Goal: Communication & Community: Answer question/provide support

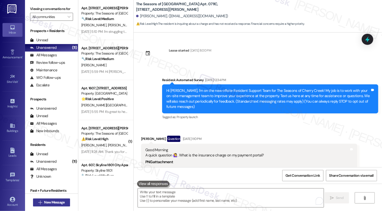
scroll to position [1023, 0]
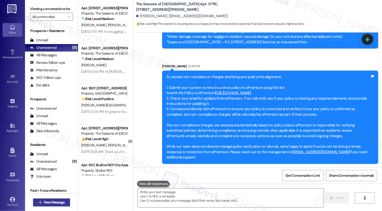
click at [59, 204] on span "New Message" at bounding box center [54, 202] width 21 height 5
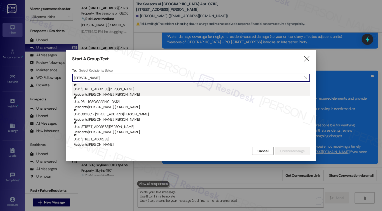
type input "rachel"
click at [133, 88] on div "Unit: 0715B - 3498 Seasons E Ellsworth Ave Residents: Roderick Thomas, Rachel T…" at bounding box center [192, 90] width 237 height 14
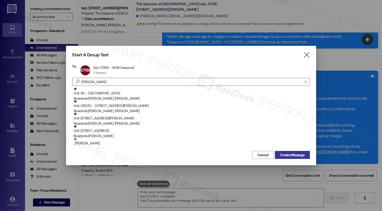
click at [288, 154] on span "Create Message" at bounding box center [292, 154] width 24 height 5
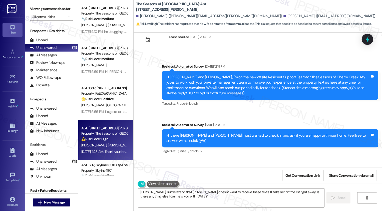
scroll to position [0, 0]
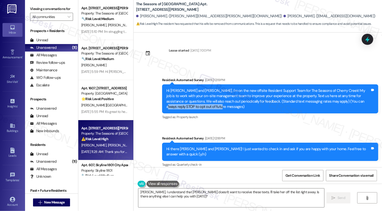
drag, startPoint x: 329, startPoint y: 101, endPoint x: 180, endPoint y: 104, distance: 149.0
click at [180, 104] on div "Hi Roderick and Rachel, I'm on the new offsite Resident Support Team for The Se…" at bounding box center [268, 99] width 204 height 22
copy div "STOP to opt out of future messages)"
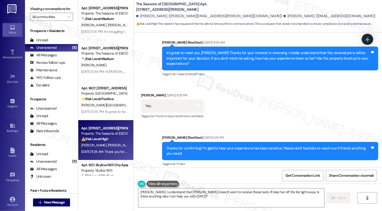
scroll to position [311, 0]
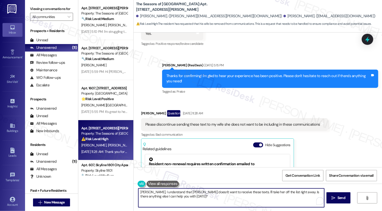
drag, startPoint x: 158, startPoint y: 192, endPoint x: 130, endPoint y: 193, distance: 28.3
click at [134, 193] on div "Okay Roderick, I understand that Rachel doesn't want to receive these texts. I'…" at bounding box center [258, 203] width 249 height 38
drag, startPoint x: 266, startPoint y: 192, endPoint x: 269, endPoint y: 207, distance: 15.7
click at [268, 206] on textarea "Thanks for letting me know! I understand that Rachel doesn't want to receive th…" at bounding box center [231, 198] width 186 height 19
paste textarea "STOP to opt out of future messages)"
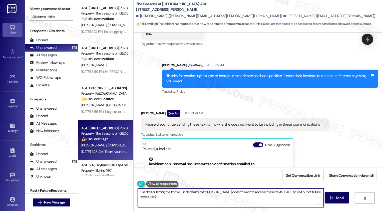
click at [267, 193] on textarea "Thanks for letting me know! I understand that Rachel doesn't want to receive th…" at bounding box center [231, 198] width 186 height 19
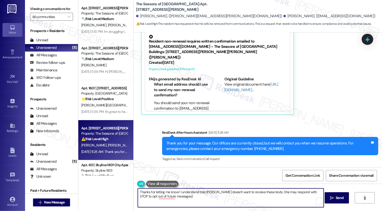
scroll to position [468, 0]
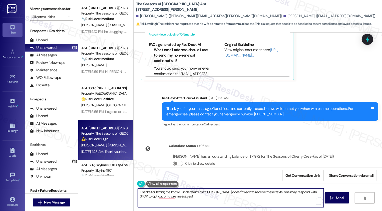
click at [177, 198] on textarea "Thanks for letting me know! I understand that Rachel doesn't want to receive th…" at bounding box center [231, 198] width 186 height 19
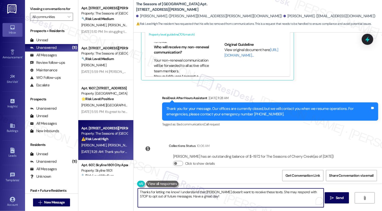
scroll to position [20, 0]
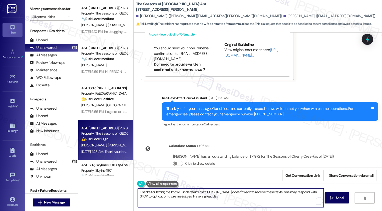
click at [142, 17] on div "Roderick Thomas. (roderick.thomas@va.gov)" at bounding box center [209, 16] width 146 height 5
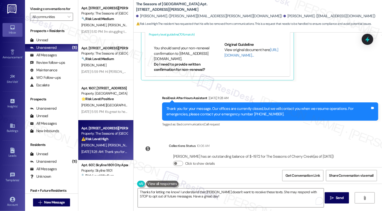
click at [142, 17] on div "Roderick Thomas. (roderick.thomas@va.gov)" at bounding box center [209, 16] width 146 height 5
copy div "Roderick"
click at [175, 191] on textarea "Thanks for letting me know! I understand that Rachel doesn't want to receive th…" at bounding box center [231, 198] width 186 height 19
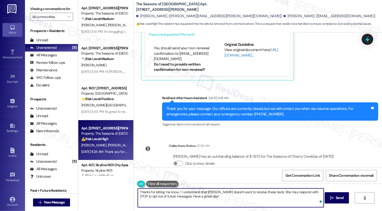
paste textarea "Roderick"
click at [241, 199] on textarea "Thanks for letting me know, Roderick! I understand that Rachel doesn't want to …" at bounding box center [231, 198] width 186 height 19
click at [320, 191] on textarea "Thanks for letting me know, Roderick! I understand that Rachel doesn't want to …" at bounding box center [231, 198] width 186 height 19
type textarea "Thanks for letting me know, Roderick! I understand that Rachel doesn't want to …"
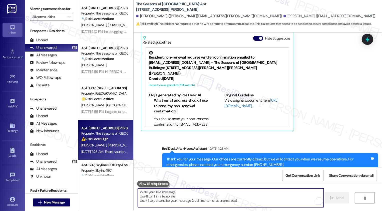
scroll to position [375, 0]
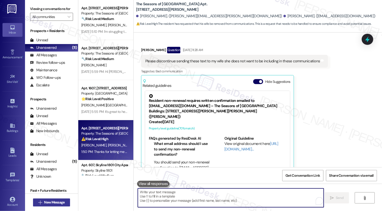
click at [64, 204] on span "New Message" at bounding box center [54, 202] width 23 height 5
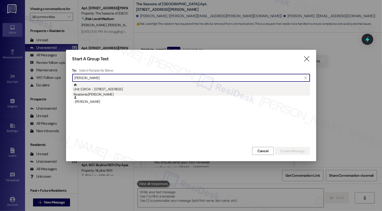
type input "kevin coza"
click at [116, 92] on div "Residents: Kevin Cozad" at bounding box center [192, 94] width 237 height 5
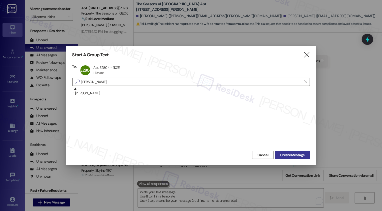
click at [298, 156] on span "Create Message" at bounding box center [292, 154] width 24 height 5
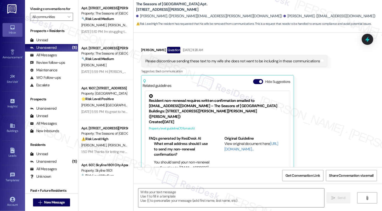
type textarea "Fetching suggested responses. Please feel free to read through the conversation…"
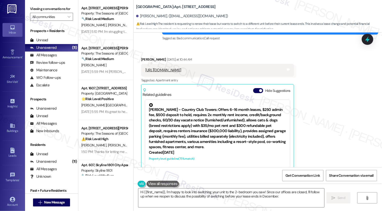
scroll to position [236, 0]
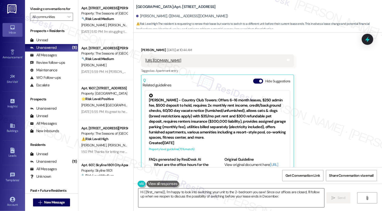
click at [163, 191] on textarea "Hi {{first_name}}, I'm happy to look into switching your unit to the 2-bedroom …" at bounding box center [231, 198] width 186 height 19
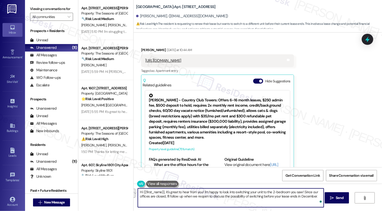
drag, startPoint x: 302, startPoint y: 192, endPoint x: 321, endPoint y: 203, distance: 21.8
click at [321, 203] on textarea "Hi {{first_name}}, it's great to hear from you! I'm happy to look into switchin…" at bounding box center [231, 198] width 186 height 19
type textarea "Hi {{first_name}}, it's great to hear from you! I'm happy to look into switchin…"
click at [202, 192] on textarea "Hi {{first_name}}, it's great to hear from you! I'm happy to look into switchin…" at bounding box center [231, 198] width 186 height 19
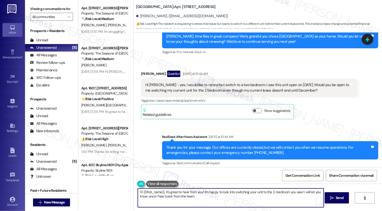
scroll to position [99, 0]
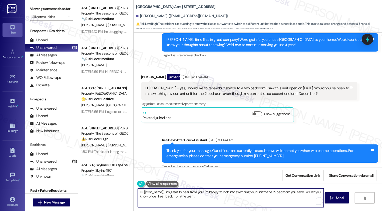
click at [219, 194] on textarea "Hi {{first_name}}, it's great to hear from you! I'm happy to look into switchin…" at bounding box center [231, 198] width 186 height 19
click at [230, 197] on textarea "Hi {{first_name}}, it's great to hear from you! I'm happy to look into switchin…" at bounding box center [231, 198] width 186 height 19
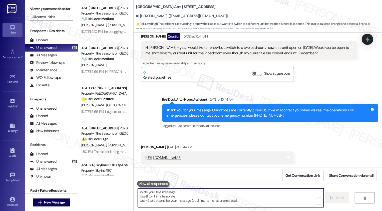
scroll to position [109, 0]
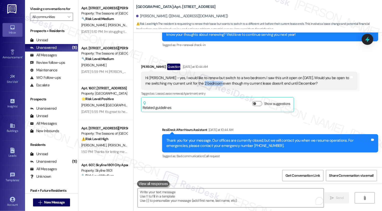
drag, startPoint x: 194, startPoint y: 84, endPoint x: 212, endPoint y: 84, distance: 18.3
click at [212, 84] on div "Hi Sarah - yes, I would like to renew but switch to a two bedroom. I saw this u…" at bounding box center [247, 80] width 204 height 11
copy div "2 bedroom"
click at [325, 110] on div "Kevin Cozad Question Yesterday at 10:44 AM Hi Sarah - yes, I would like to rene…" at bounding box center [249, 88] width 216 height 49
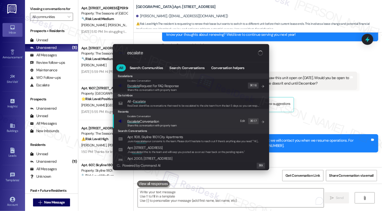
type input "escalate"
click at [156, 121] on span "Escalate Conversation" at bounding box center [143, 121] width 32 height 5
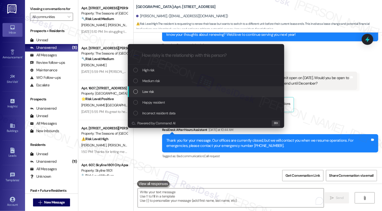
click at [154, 90] on span "Low risk" at bounding box center [148, 92] width 12 height 6
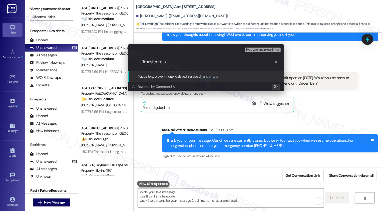
paste input "2 bedroom"
type input "Transfer to a 2 bedroom"
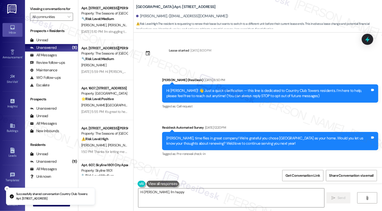
scroll to position [247, 0]
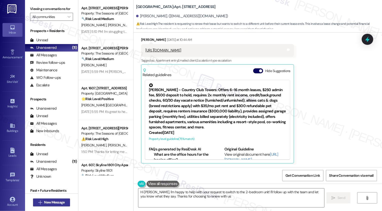
type textarea "Hi Kevin, I'm happy to help with your request to switch to the 2-bedroom unit! …"
click at [51, 202] on span "New Message" at bounding box center [54, 202] width 21 height 5
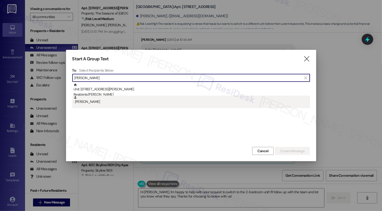
type input "[PERSON_NAME]"
click at [97, 96] on div ": [PERSON_NAME]" at bounding box center [192, 100] width 237 height 9
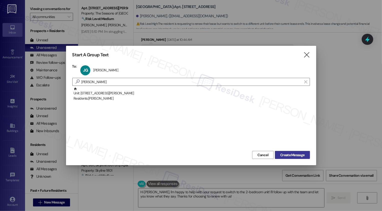
click at [291, 156] on span "Create Message" at bounding box center [292, 154] width 24 height 5
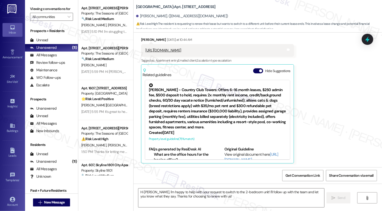
type textarea "Fetching suggested responses. Please feel free to read through the conversation…"
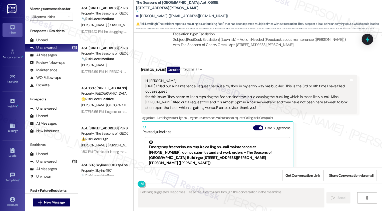
scroll to position [1182, 0]
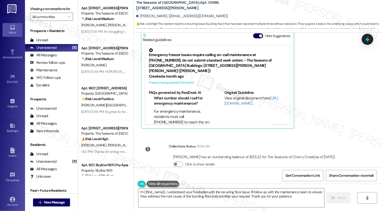
type textarea "Hi {{first_name}}, I understand your frustration with the recurring floor issue…"
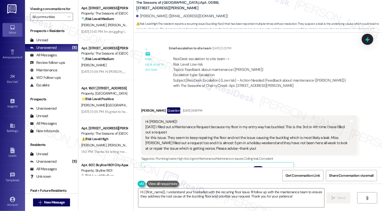
scroll to position [1052, 0]
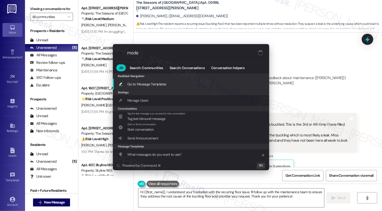
type input "modal"
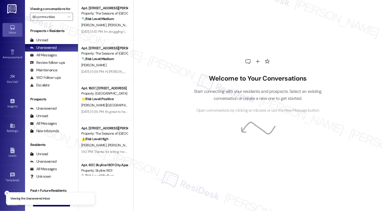
click at [7, 194] on icon "Close toast" at bounding box center [7, 193] width 3 height 3
click at [44, 202] on span "New Message" at bounding box center [54, 202] width 21 height 5
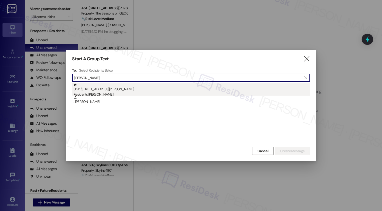
type input "[PERSON_NAME]"
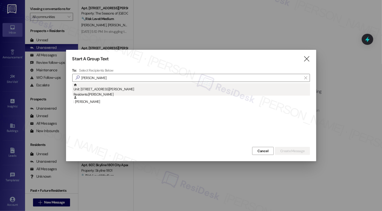
click at [104, 93] on div "Residents: [PERSON_NAME]" at bounding box center [192, 94] width 237 height 5
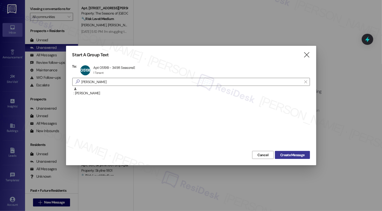
click at [291, 155] on span "Create Message" at bounding box center [292, 154] width 24 height 5
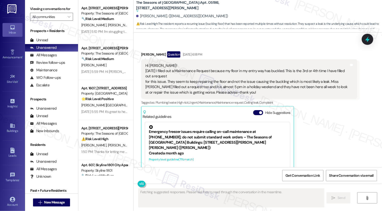
scroll to position [1074, 0]
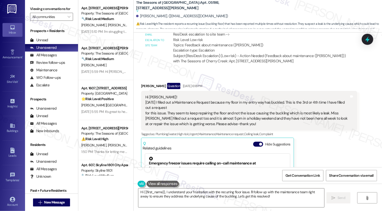
click at [237, 95] on div "Hi [PERSON_NAME]! [DATE] I filled out a Maintenance Request because my floor in…" at bounding box center [247, 111] width 204 height 32
drag, startPoint x: 237, startPoint y: 91, endPoint x: 291, endPoint y: 91, distance: 53.8
click at [290, 95] on div "Hi [PERSON_NAME]! [DATE] I filled out a Maintenance Request because my floor in…" at bounding box center [247, 111] width 204 height 32
copy div "floor in my entry way has buckled."
click at [141, 83] on div "[PERSON_NAME] Question [DATE] 6:18 PM" at bounding box center [249, 87] width 216 height 8
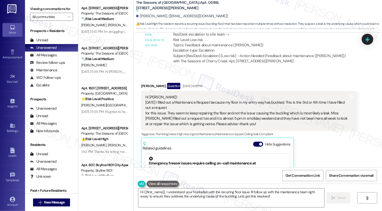
click at [141, 83] on div "[PERSON_NAME] Question [DATE] 6:18 PM" at bounding box center [249, 87] width 216 height 8
copy div "[PERSON_NAME]"
click at [158, 194] on textarea "Hi {{first_name}}, I understand your frustration with the recurring floor issue…" at bounding box center [231, 198] width 186 height 19
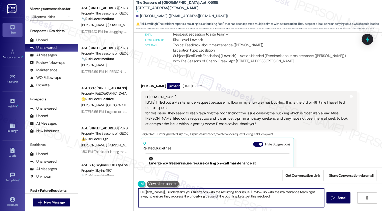
click at [181, 194] on textarea "Hi {{first_name}}, I understand your frustration with the recurring floor issue…" at bounding box center [231, 198] width 186 height 19
drag, startPoint x: 165, startPoint y: 192, endPoint x: 211, endPoint y: 192, distance: 46.6
click at [211, 192] on textarea "Hi {{first_name}}, I understand your frustration with the recurring floor issue…" at bounding box center [231, 198] width 186 height 19
drag, startPoint x: 252, startPoint y: 192, endPoint x: 273, endPoint y: 197, distance: 22.0
click at [273, 197] on textarea "Hi {{first_name}}, thank you for letting me know about the recurring floor issu…" at bounding box center [231, 198] width 186 height 19
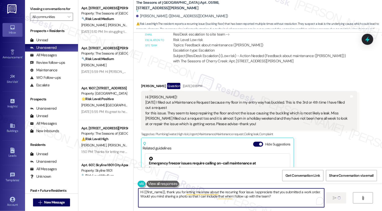
type textarea "Hi {{first_name}}, thank you for letting me know about the recurring floor issu…"
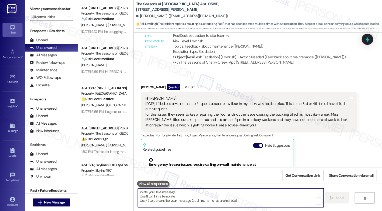
scroll to position [1072, 0]
